Goal: Task Accomplishment & Management: Complete application form

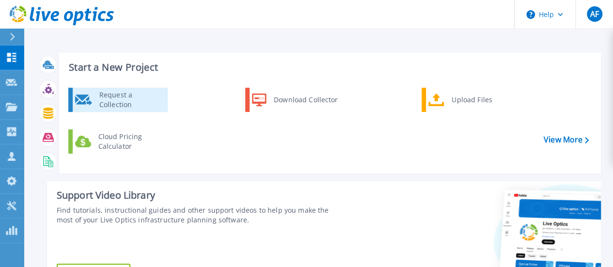
click at [124, 95] on div "Request a Collection" at bounding box center [129, 99] width 71 height 19
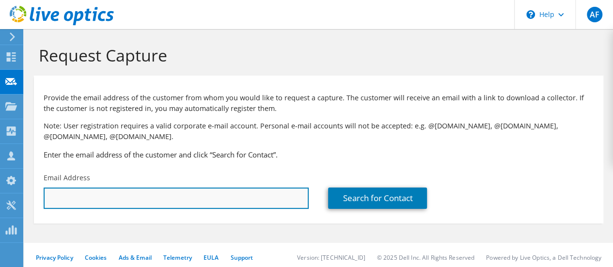
click at [125, 199] on input "text" at bounding box center [176, 197] width 265 height 21
paste input "bwatson@firstcomm.com"
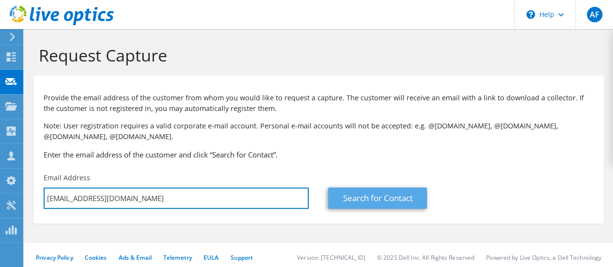
type input "bwatson@firstcomm.com"
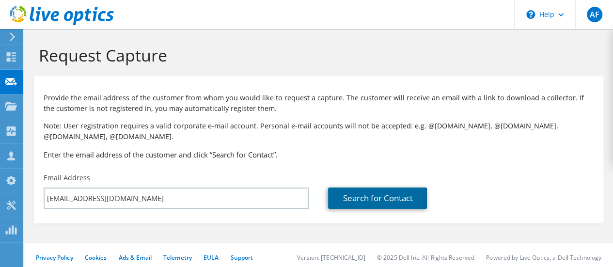
click at [376, 199] on link "Search for Contact" at bounding box center [377, 197] width 99 height 21
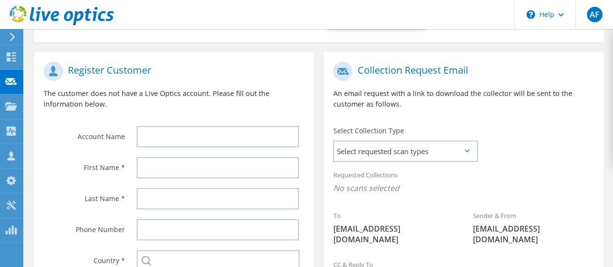
scroll to position [194, 0]
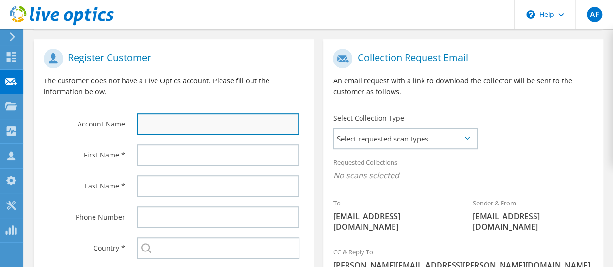
click at [205, 129] on input "text" at bounding box center [218, 123] width 162 height 21
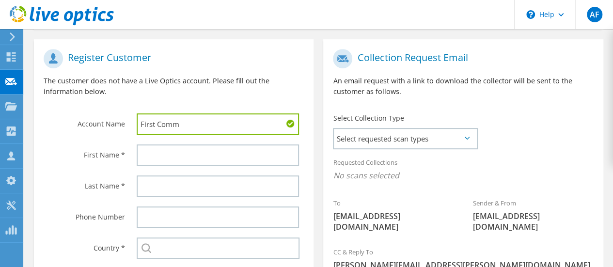
click at [155, 124] on input "First Comm" at bounding box center [218, 123] width 162 height 21
type input "FirstComm"
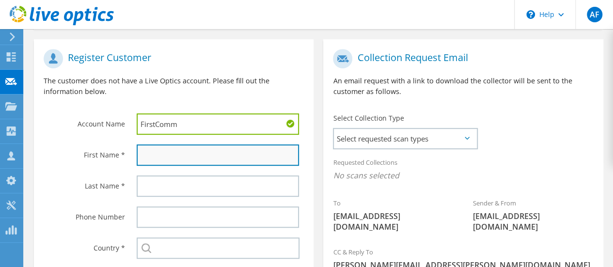
click at [178, 152] on input "text" at bounding box center [218, 154] width 162 height 21
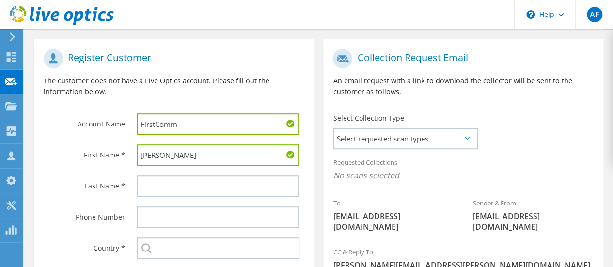
type input "Brandon"
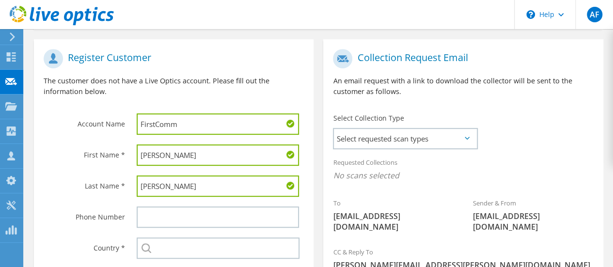
type input "Watson"
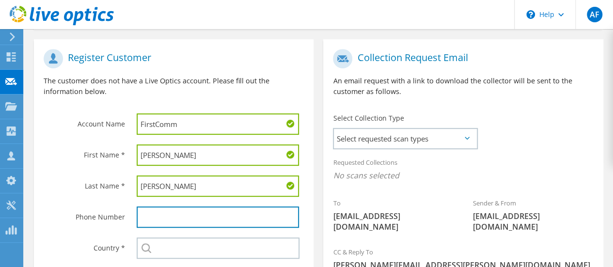
scroll to position [291, 0]
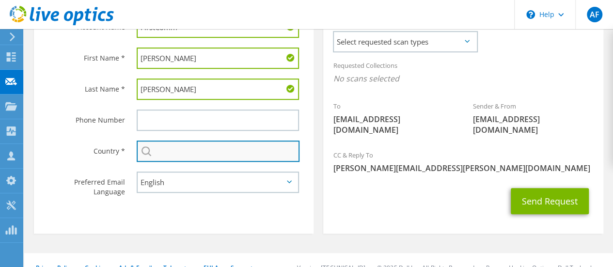
click at [185, 152] on input "text" at bounding box center [218, 150] width 163 height 21
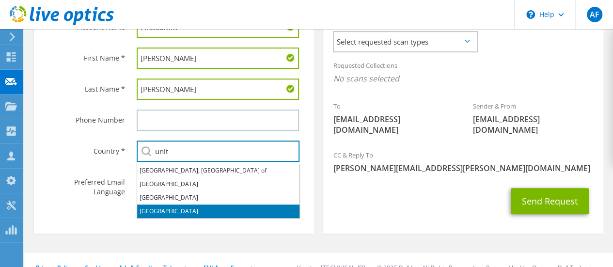
click at [201, 210] on li "[GEOGRAPHIC_DATA]" at bounding box center [218, 211] width 162 height 14
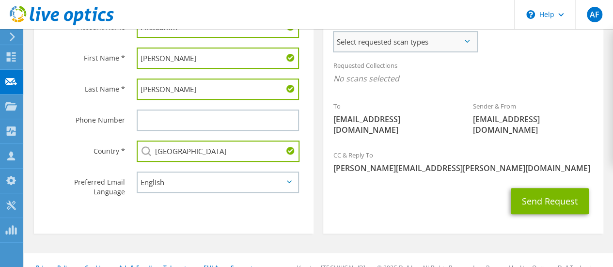
type input "[GEOGRAPHIC_DATA]"
click at [392, 46] on span "Select requested scan types" at bounding box center [405, 41] width 142 height 19
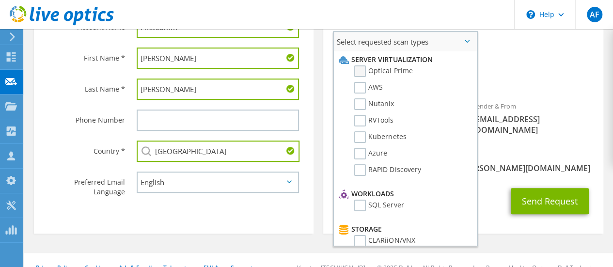
click at [357, 71] on label "Optical Prime" at bounding box center [383, 71] width 58 height 12
click at [0, 0] on input "Optical Prime" at bounding box center [0, 0] width 0 height 0
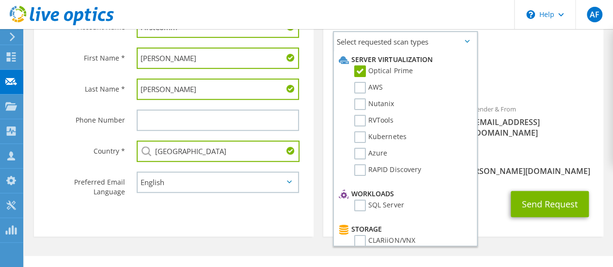
click at [498, 151] on div "CC & Reply To aaron.ferraro@cdw.com" at bounding box center [462, 164] width 279 height 33
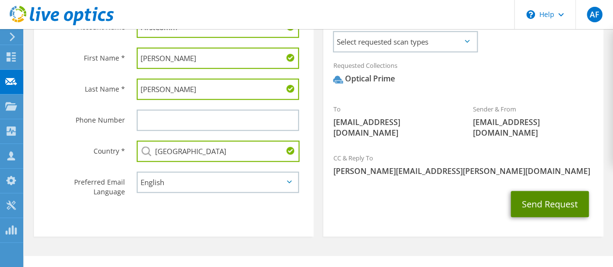
click at [550, 192] on button "Send Request" at bounding box center [550, 204] width 78 height 26
